Goal: Task Accomplishment & Management: Use online tool/utility

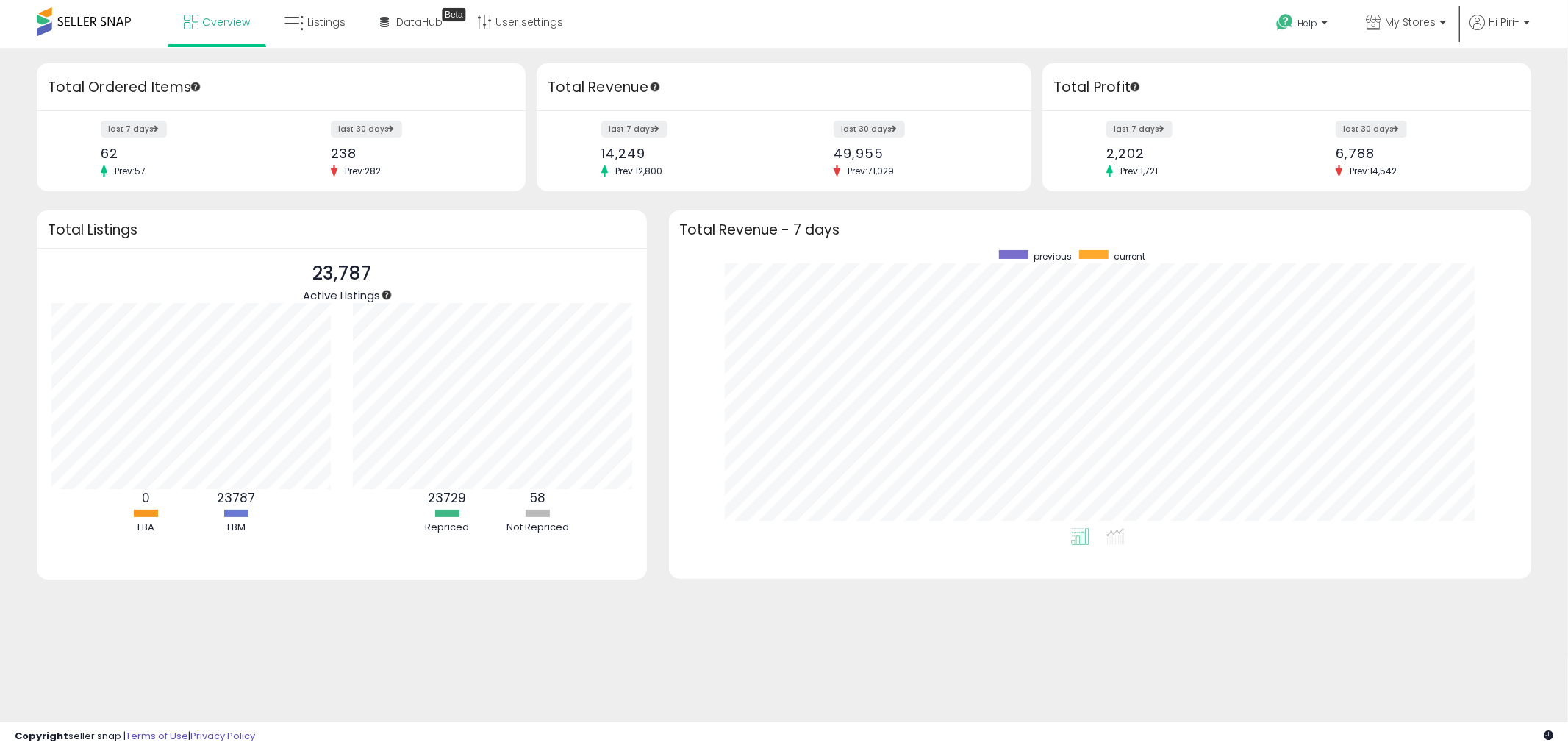
scroll to position [277, 834]
click at [332, 20] on span "Listings" at bounding box center [326, 22] width 38 height 15
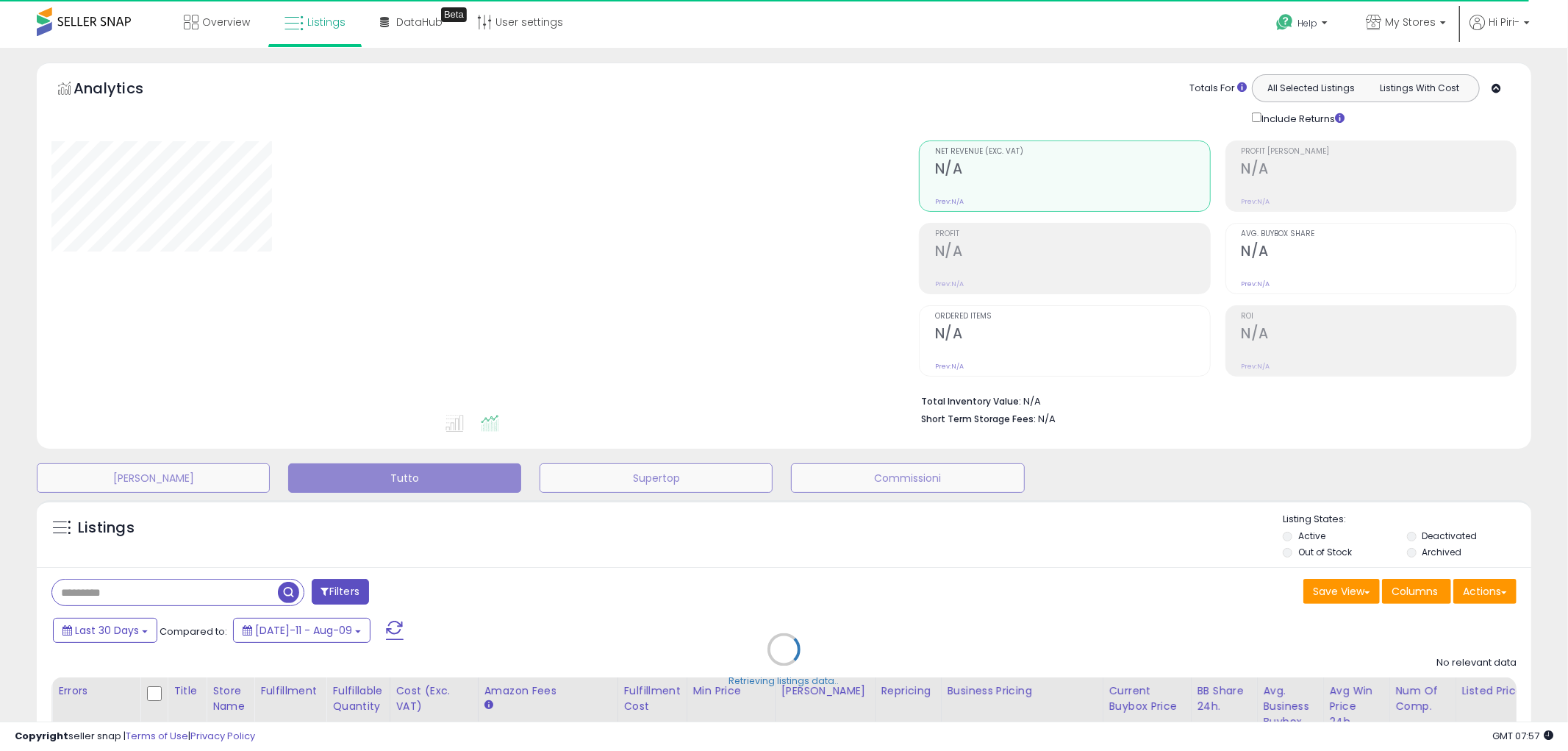
click at [1496, 598] on div "Retrieving listings data.." at bounding box center [784, 660] width 1516 height 336
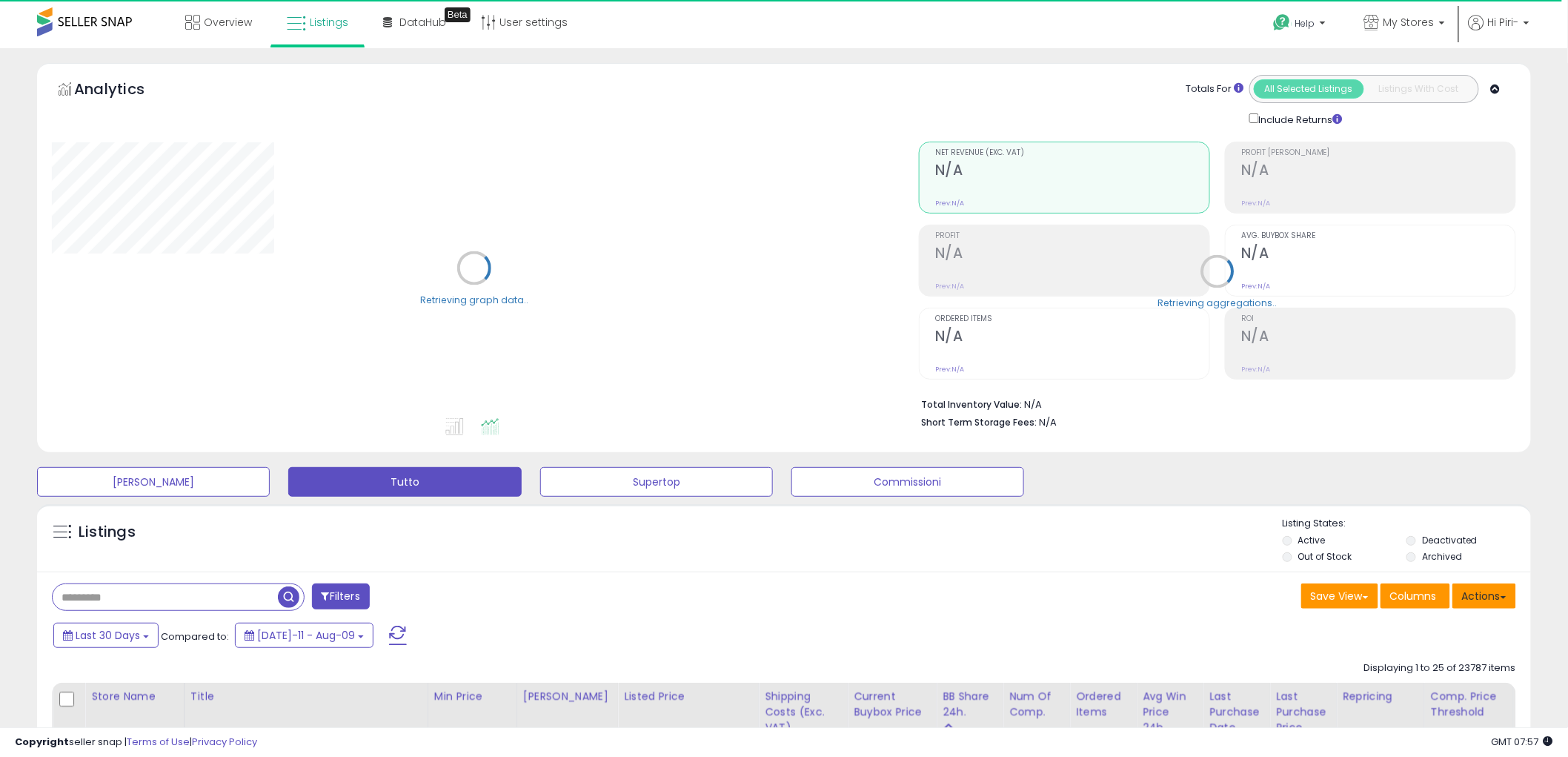
click at [1483, 598] on button "Actions" at bounding box center [1484, 596] width 63 height 25
click at [1452, 613] on ul "Import Export Visible Columns Export All Columns Export Related Asins" at bounding box center [1425, 672] width 181 height 119
click at [1473, 589] on button "Actions" at bounding box center [1484, 596] width 63 height 25
click at [1451, 623] on link "Import" at bounding box center [1423, 627] width 162 height 23
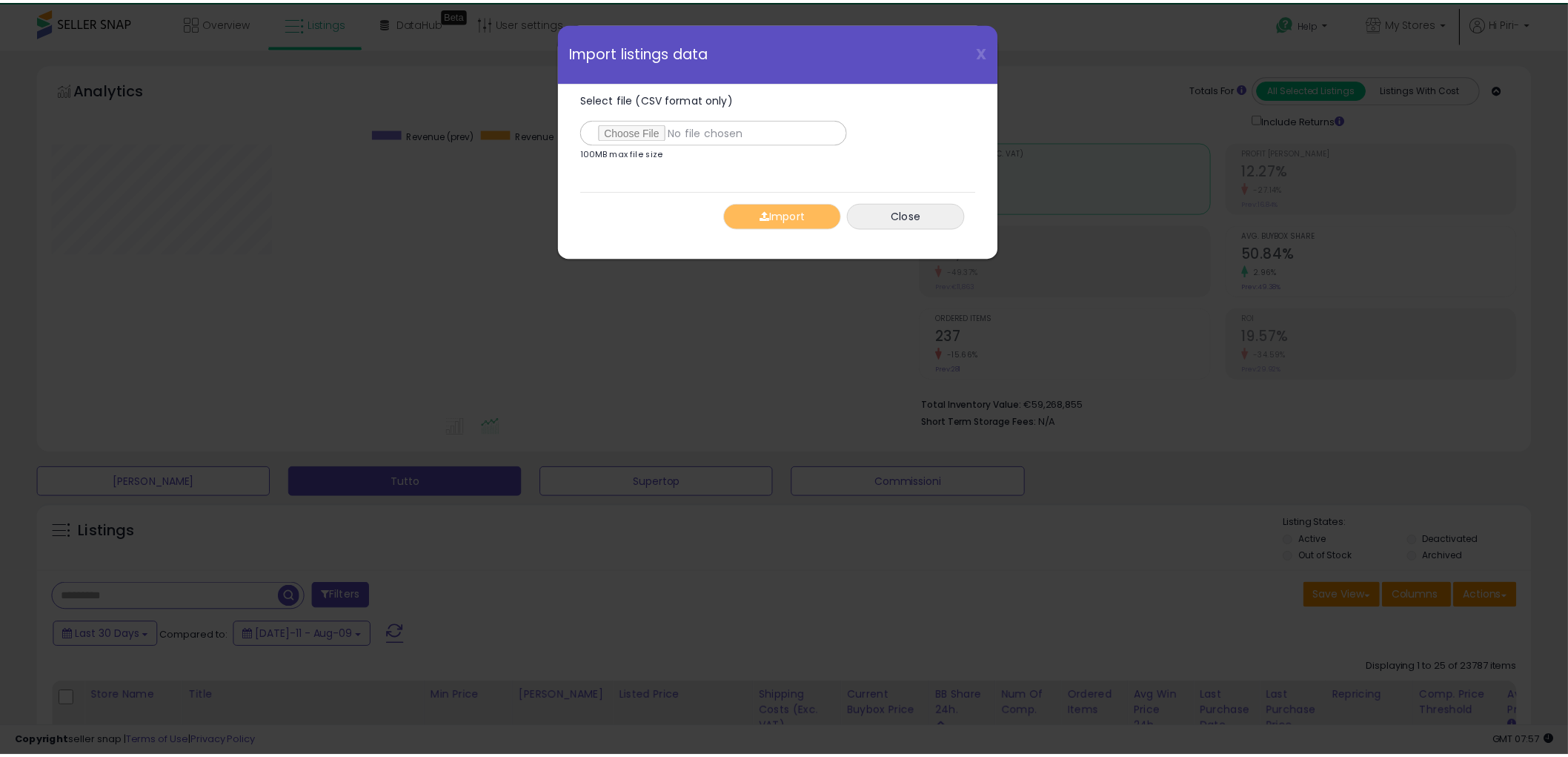
scroll to position [304, 875]
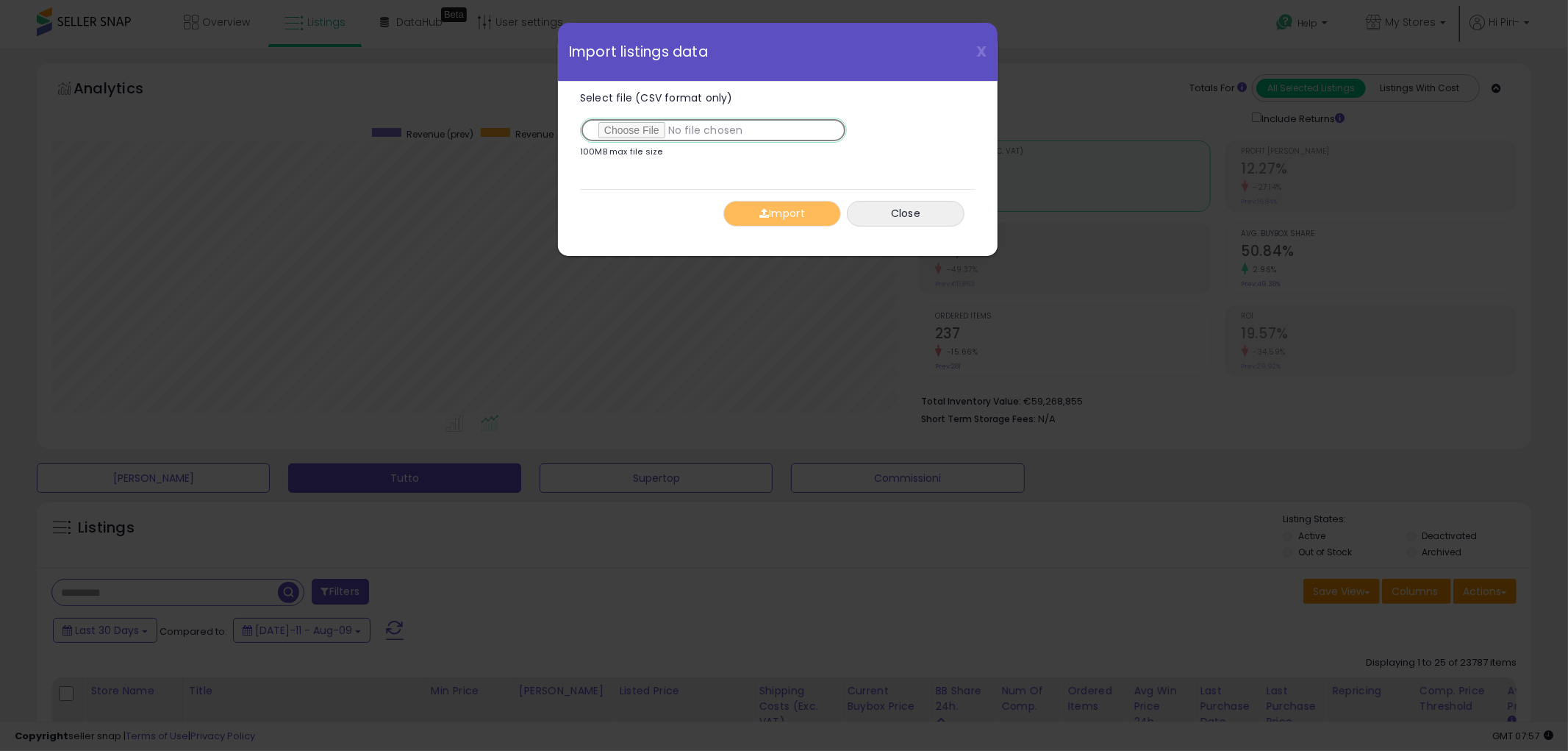
click at [631, 126] on input "Select file (CSV format only)" at bounding box center [713, 130] width 267 height 25
type input "**********"
click at [760, 214] on span "button" at bounding box center [764, 213] width 10 height 10
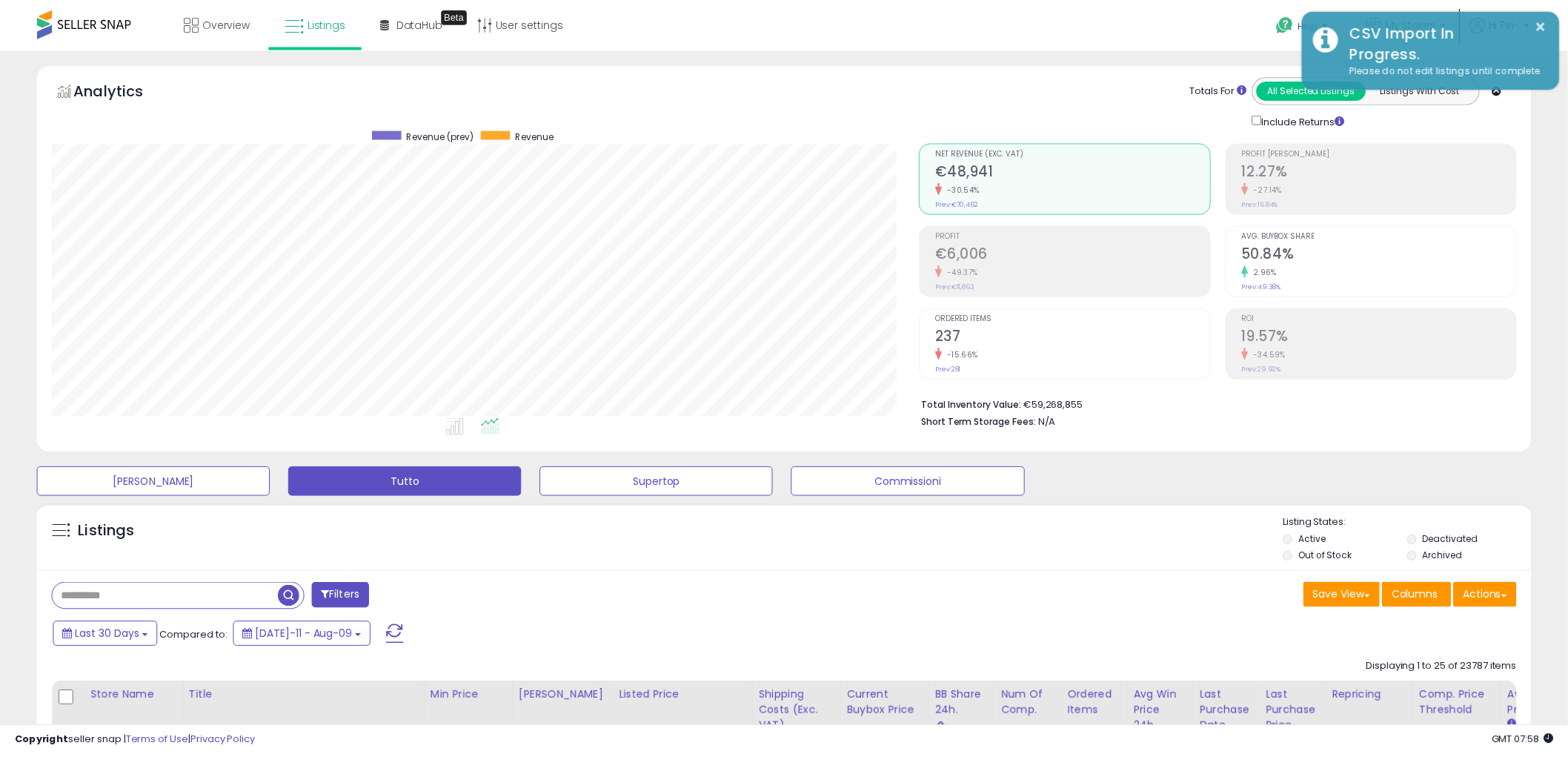
scroll to position [740878, 740078]
